Goal: Navigation & Orientation: Go to known website

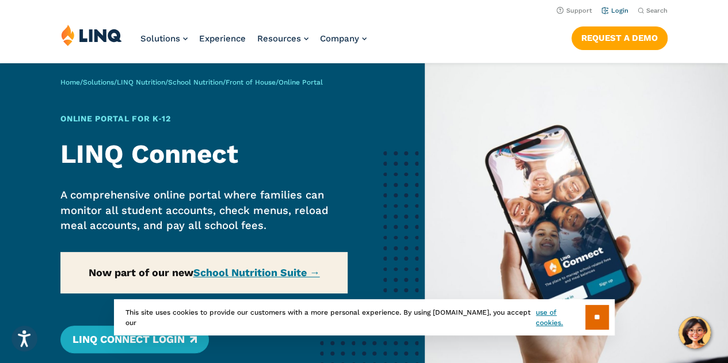
click at [621, 7] on link "Login" at bounding box center [614, 10] width 27 height 7
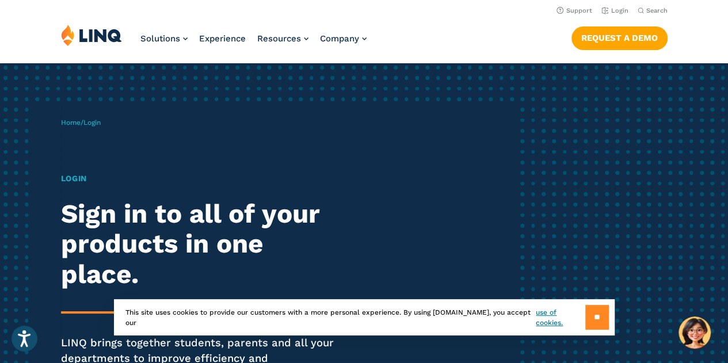
click at [595, 320] on input "**" at bounding box center [597, 317] width 24 height 25
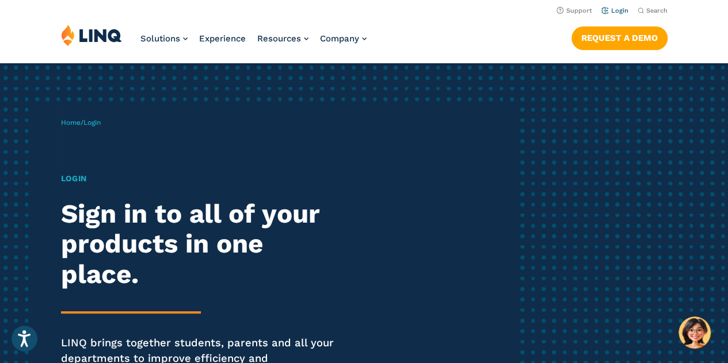
click at [617, 13] on link "Login" at bounding box center [614, 10] width 27 height 7
click at [96, 119] on span "Login" at bounding box center [91, 123] width 17 height 8
